Goal: Information Seeking & Learning: Find specific page/section

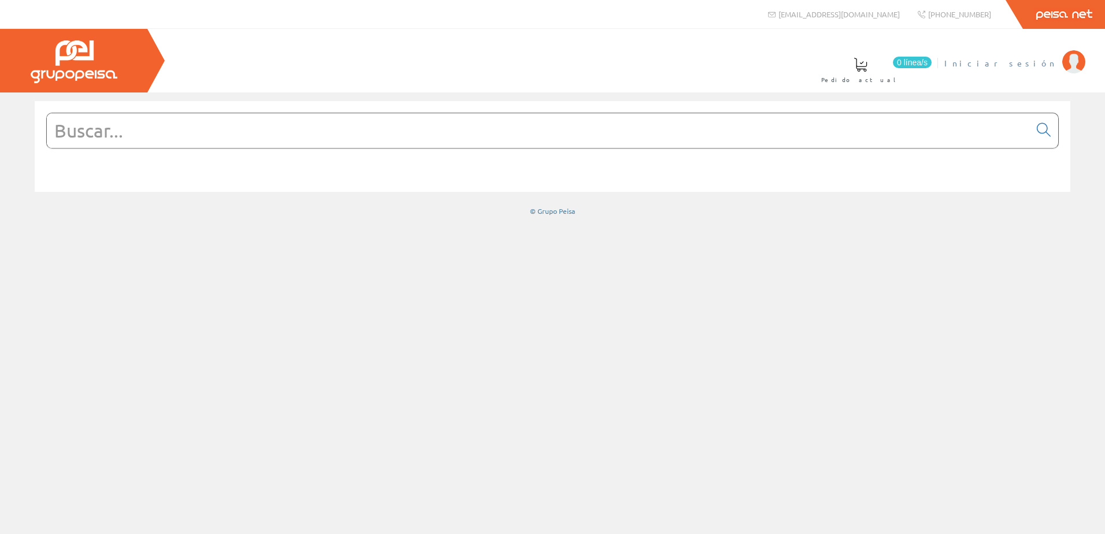
click at [1052, 64] on span "Iniciar sesión" at bounding box center [1001, 63] width 112 height 12
click at [127, 130] on input "text" at bounding box center [538, 130] width 983 height 35
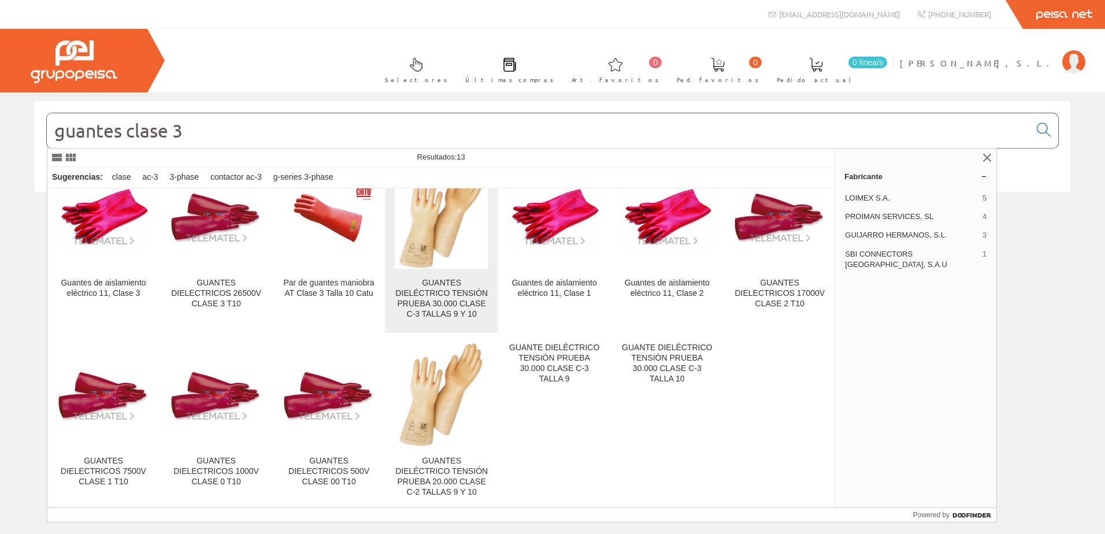
scroll to position [58, 0]
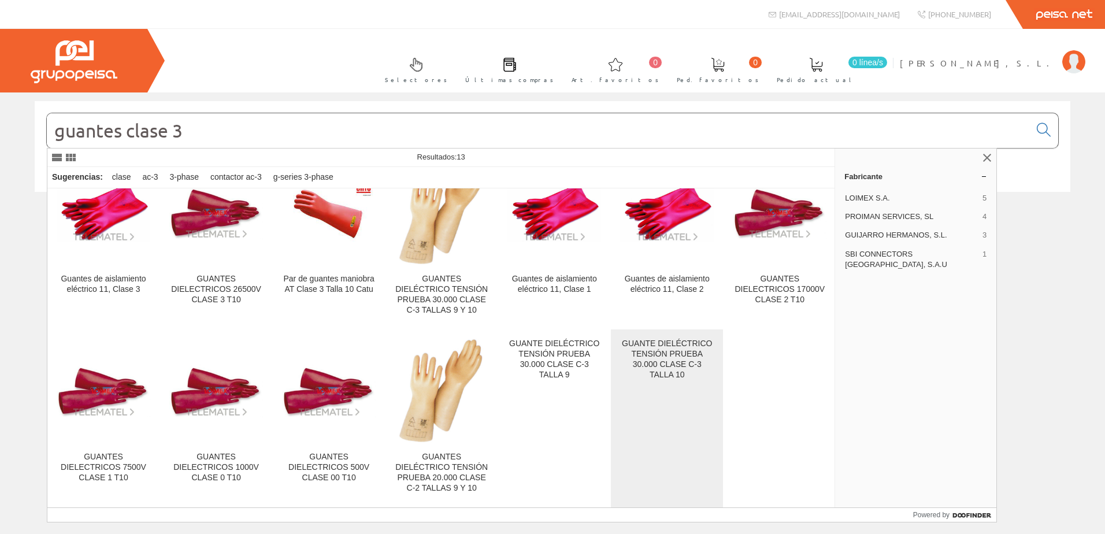
type input "guantes clase 3"
click at [664, 345] on div "GUANTE DIELÉCTRICO TENSIÓN PRUEBA 30.000 CLASE C-3 TALLA 10" at bounding box center [667, 360] width 94 height 42
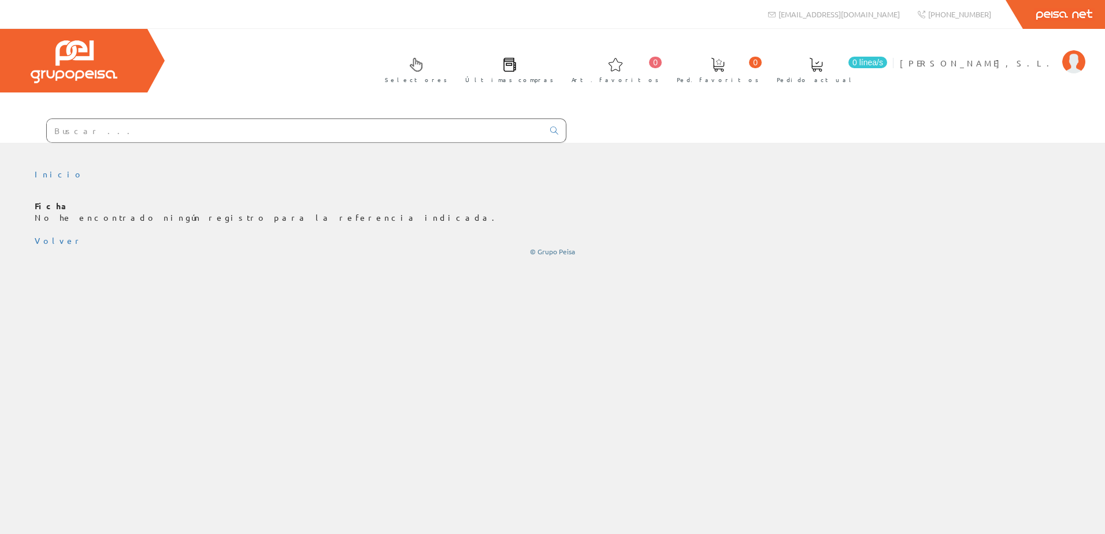
click at [45, 246] on div "Ficha No he encontrado ningún registro para la referencia indicada. Volver © Gr…" at bounding box center [553, 229] width 1036 height 56
click at [42, 243] on link "Volver" at bounding box center [59, 240] width 49 height 10
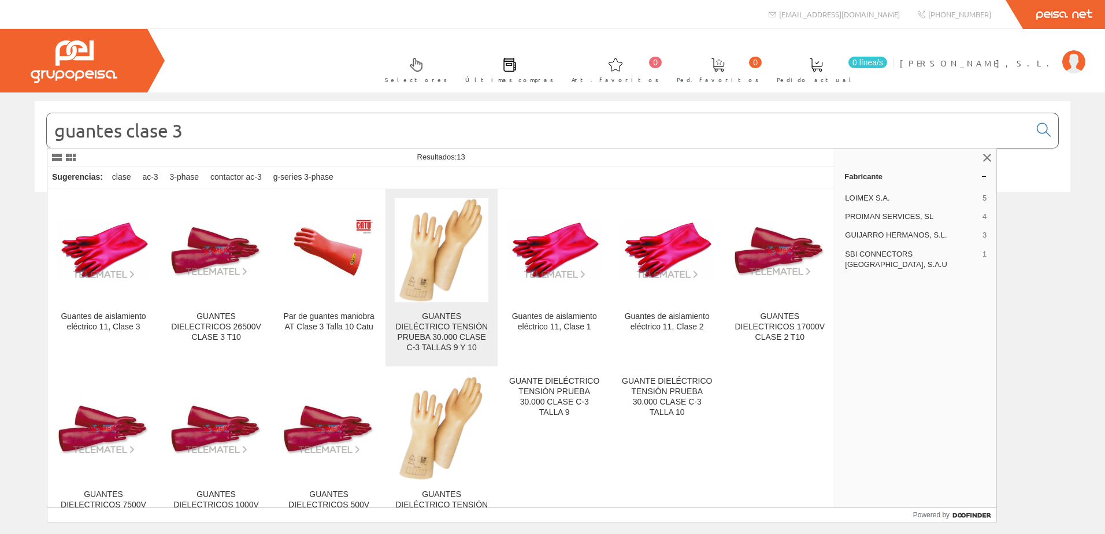
click at [437, 296] on img at bounding box center [442, 250] width 86 height 104
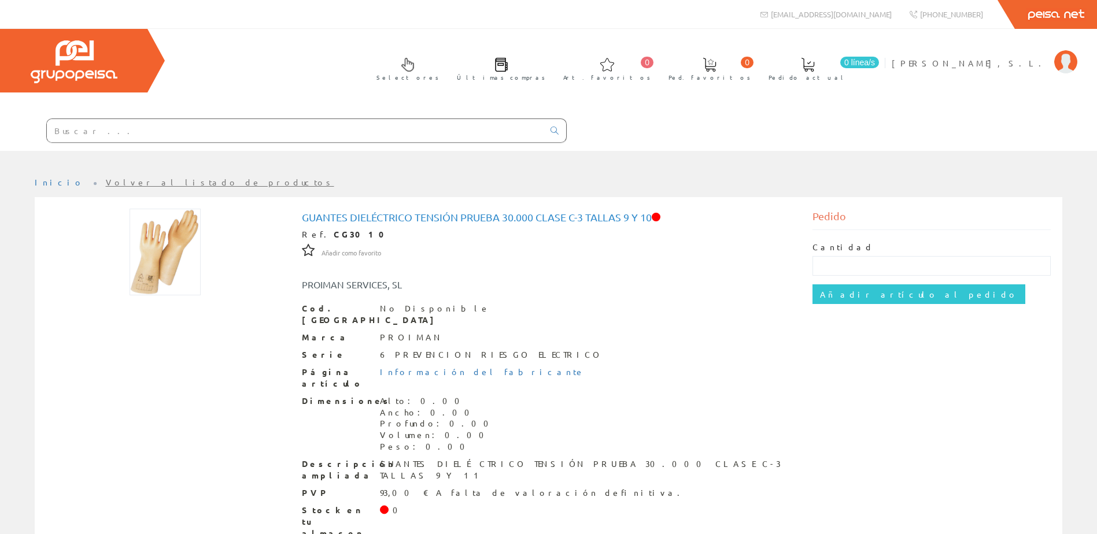
scroll to position [38, 0]
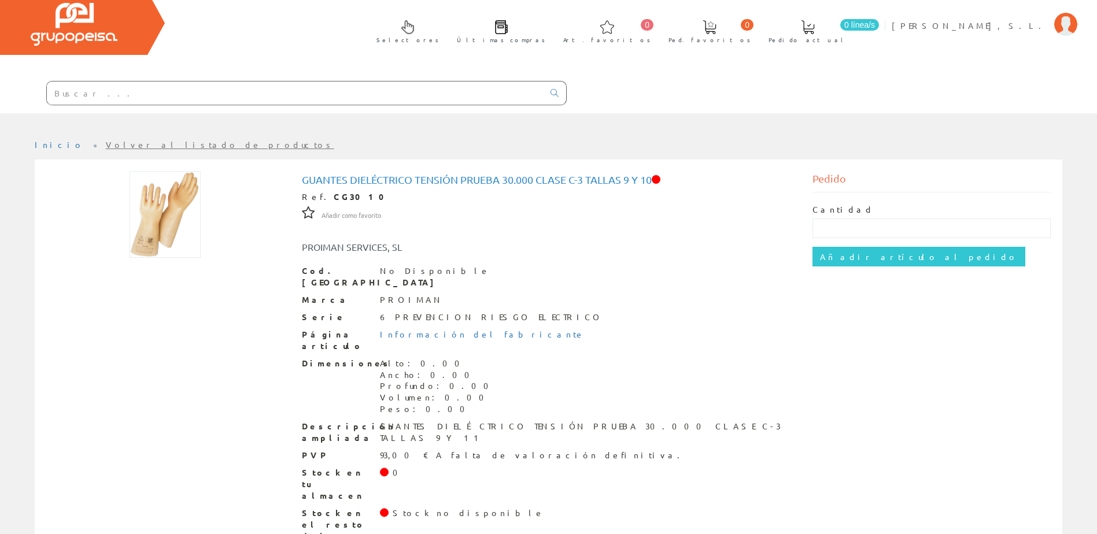
click at [106, 146] on link "Volver al listado de productos" at bounding box center [220, 144] width 228 height 10
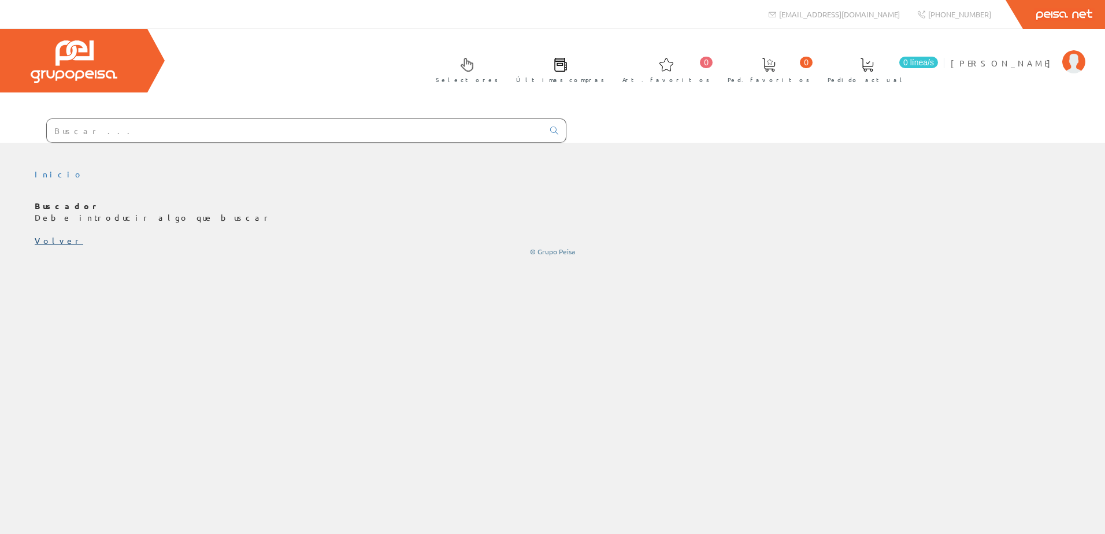
click at [39, 245] on link "Volver" at bounding box center [59, 240] width 49 height 10
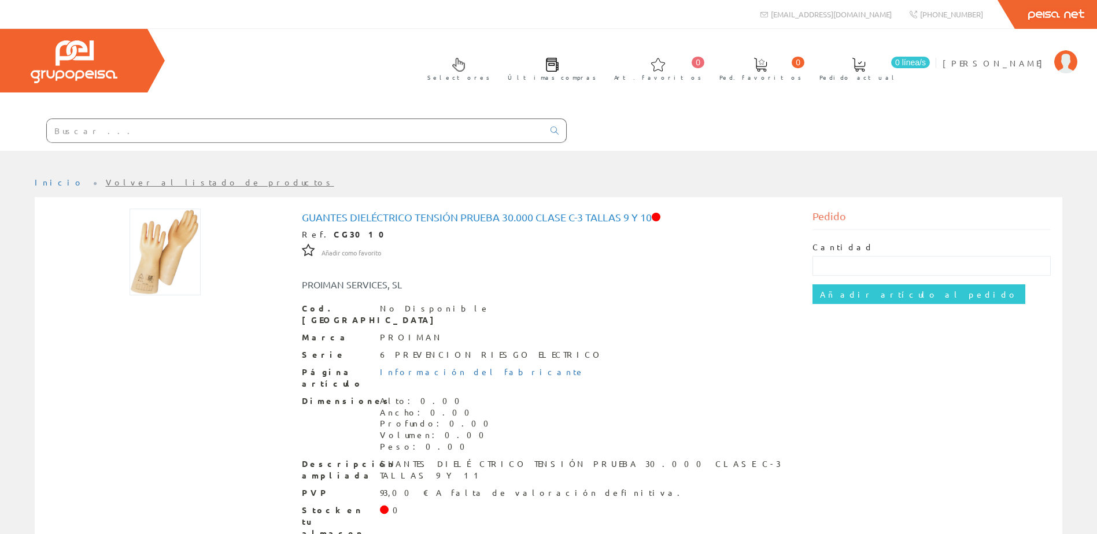
scroll to position [38, 0]
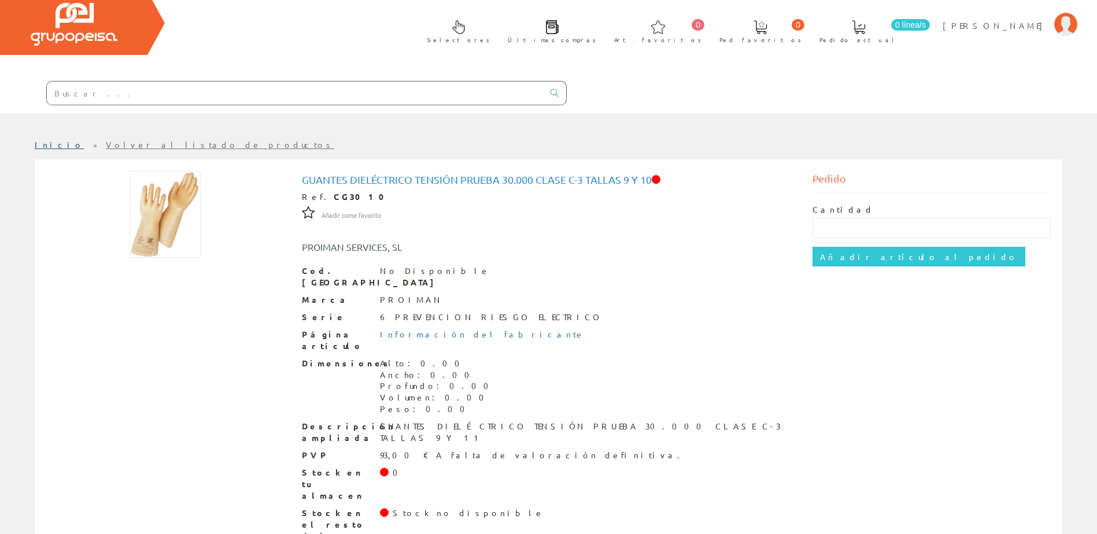
click at [47, 145] on link "Inicio" at bounding box center [59, 144] width 49 height 10
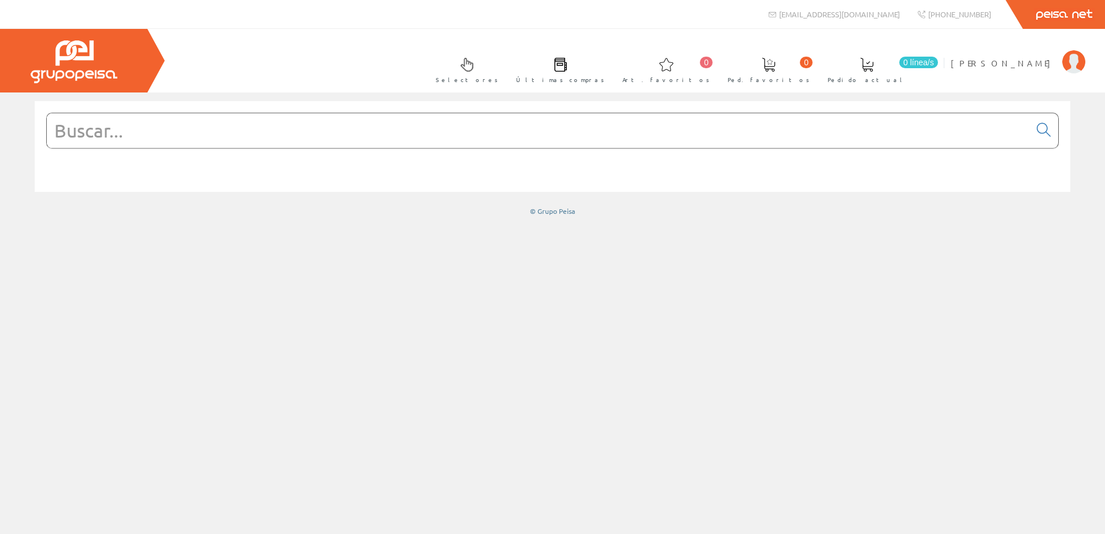
click at [123, 134] on input "text" at bounding box center [538, 130] width 983 height 35
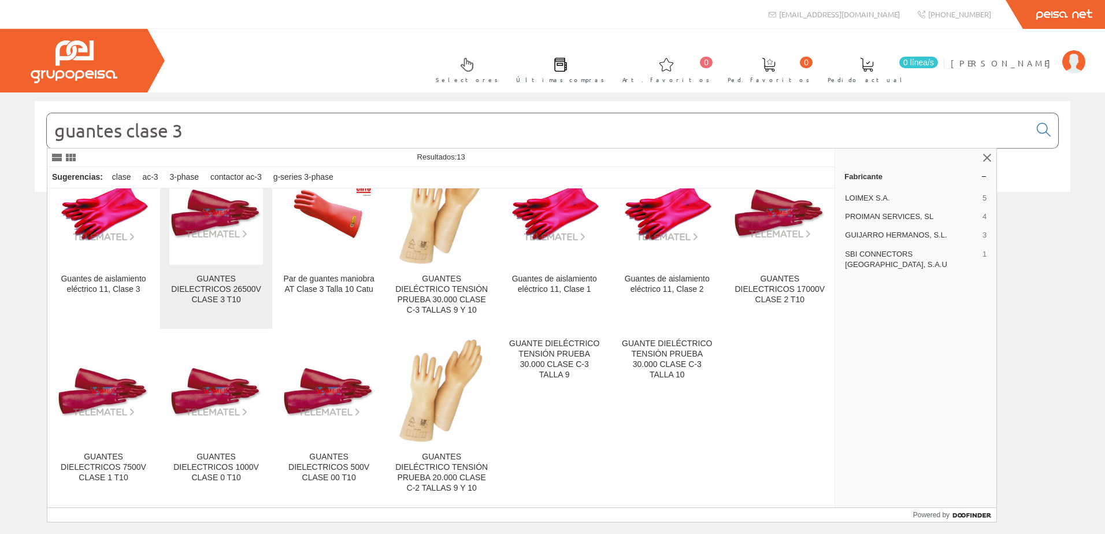
scroll to position [58, 0]
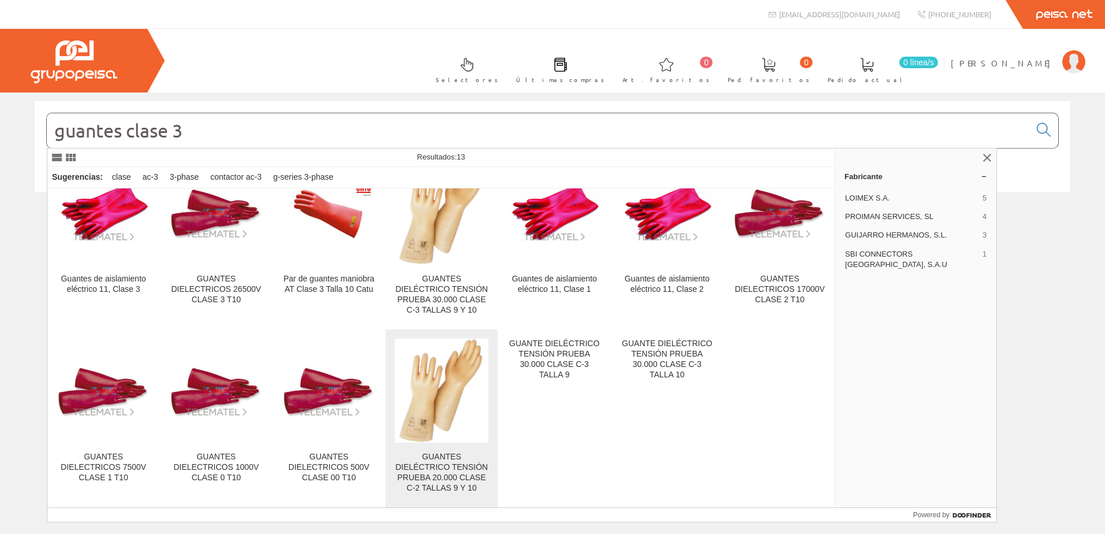
type input "guantes clase 3"
click at [415, 394] on img at bounding box center [442, 391] width 86 height 104
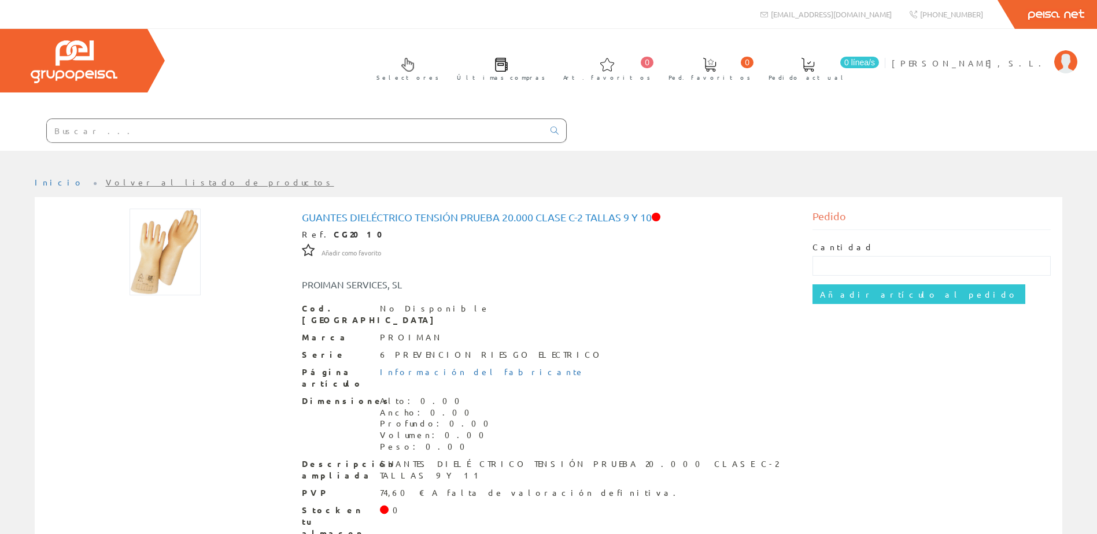
scroll to position [38, 0]
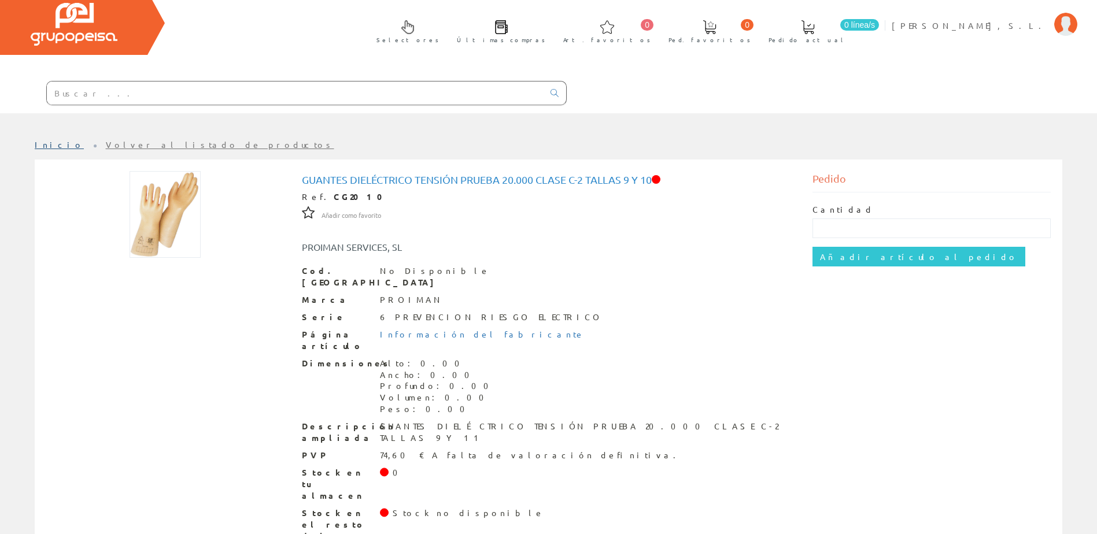
click at [43, 146] on link "Inicio" at bounding box center [59, 144] width 49 height 10
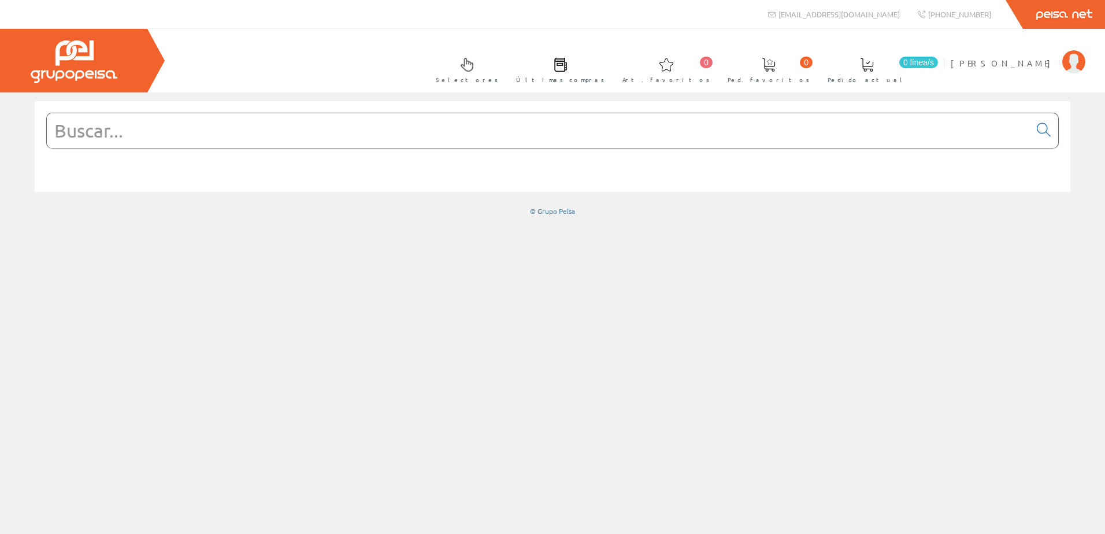
click at [153, 134] on input "text" at bounding box center [538, 130] width 983 height 35
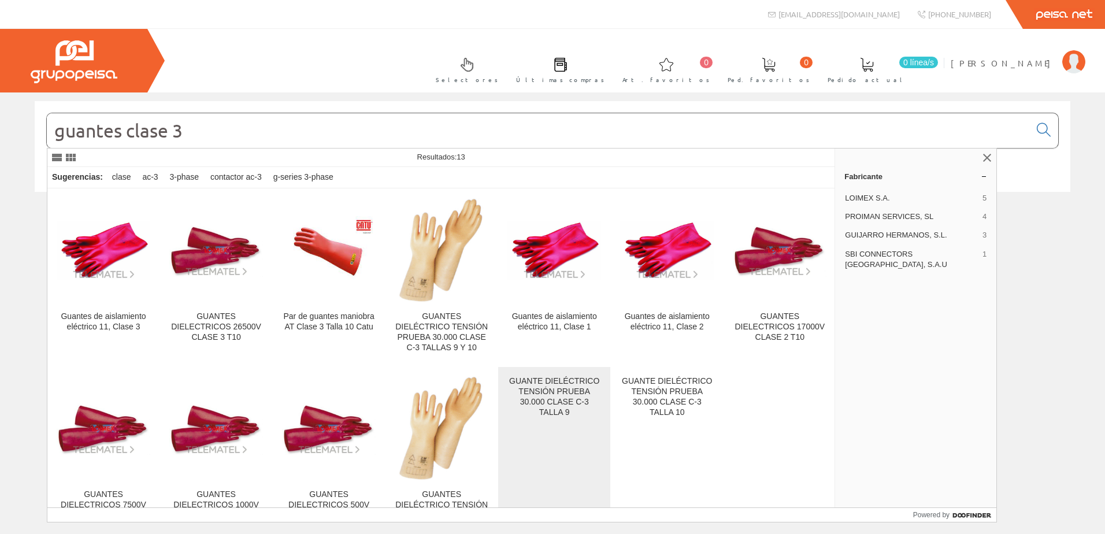
type input "guantes clase 3"
click at [549, 389] on div "GUANTE DIELÉCTRICO TENSIÓN PRUEBA 30.000 CLASE C-3 TALLA 9" at bounding box center [555, 397] width 94 height 42
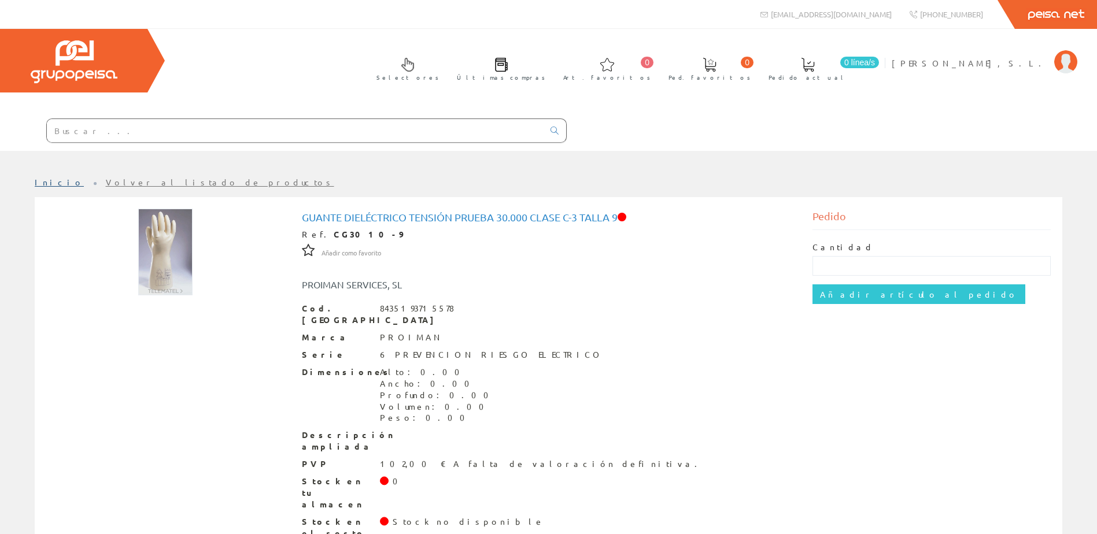
click at [43, 181] on link "Inicio" at bounding box center [59, 182] width 49 height 10
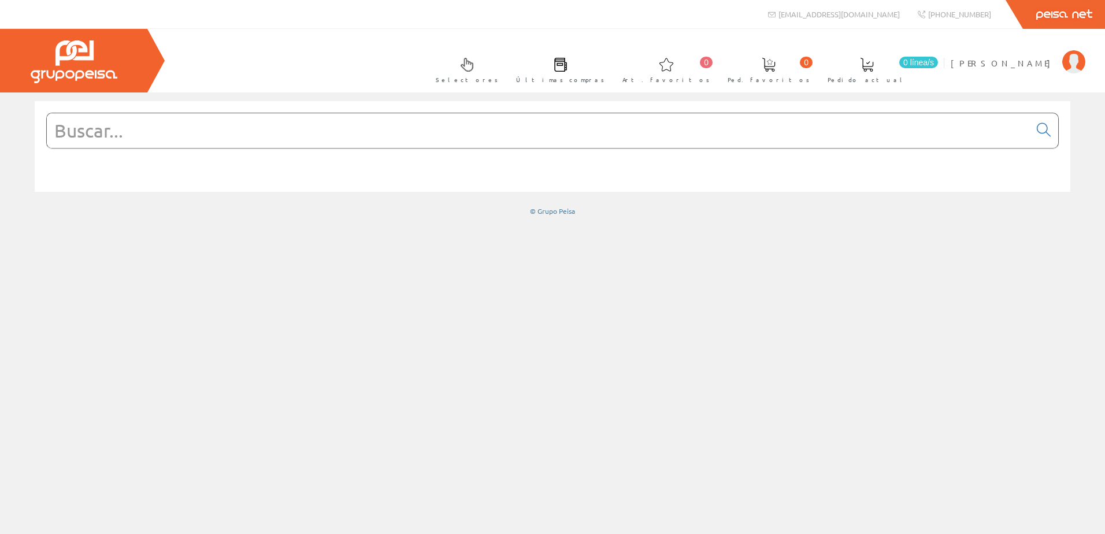
click at [205, 145] on input "text" at bounding box center [538, 130] width 983 height 35
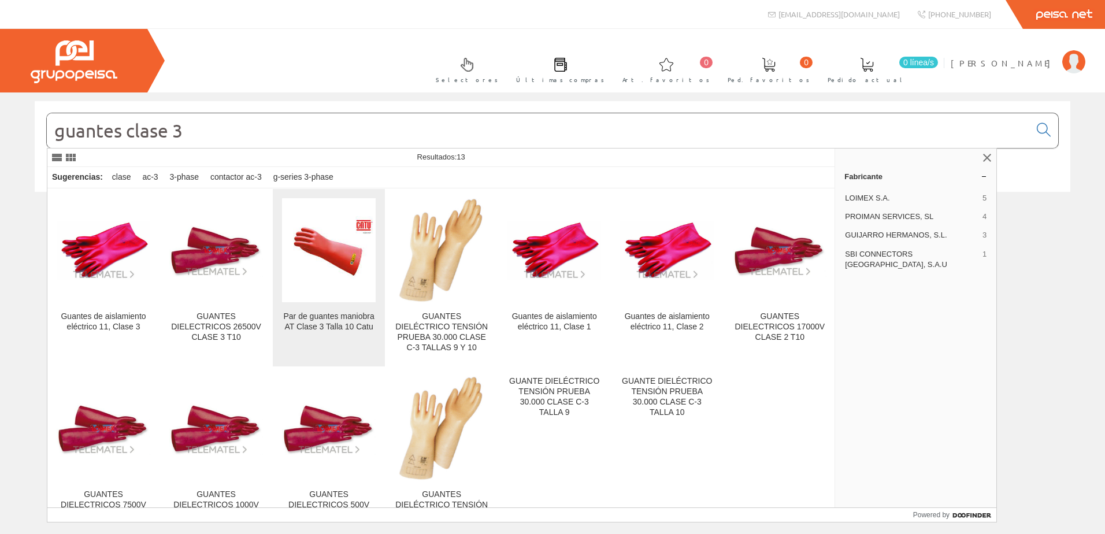
type input "guantes clase 3"
click at [325, 260] on img at bounding box center [329, 250] width 94 height 68
